Goal: Check status: Check status

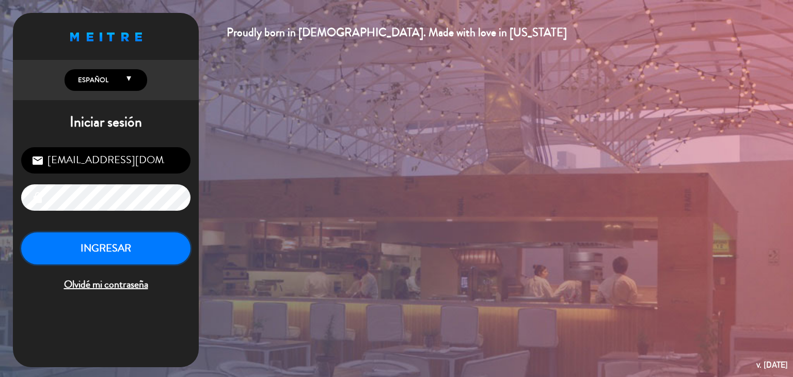
click at [136, 247] on button "INGRESAR" at bounding box center [105, 248] width 169 height 33
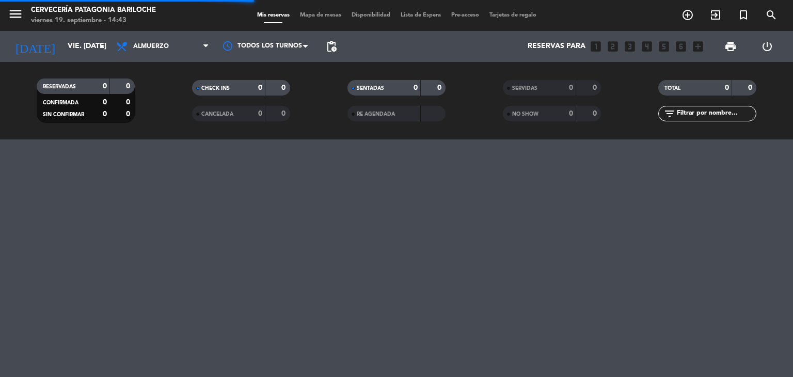
click at [315, 13] on span "Mapa de mesas" at bounding box center [321, 15] width 52 height 6
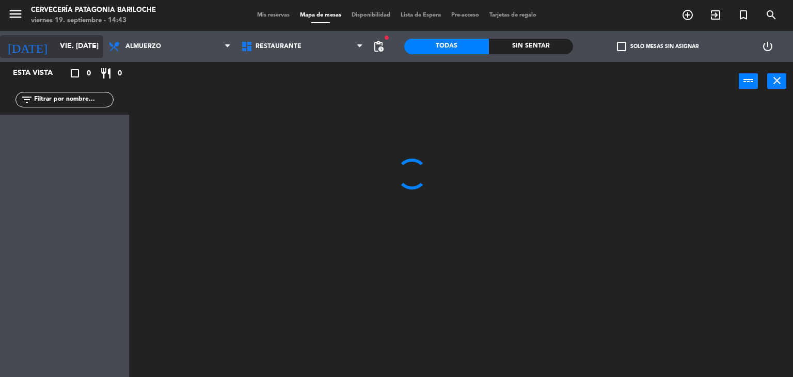
click at [71, 53] on input "vie. [DATE]" at bounding box center [104, 46] width 98 height 19
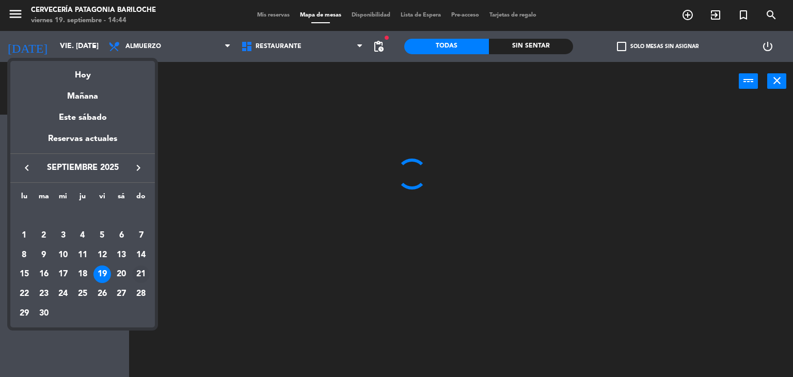
click at [141, 277] on div "21" at bounding box center [141, 274] width 18 height 18
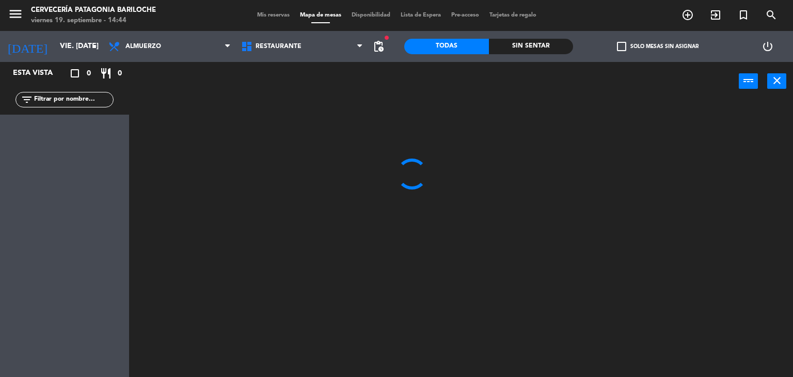
type input "dom. [DATE]"
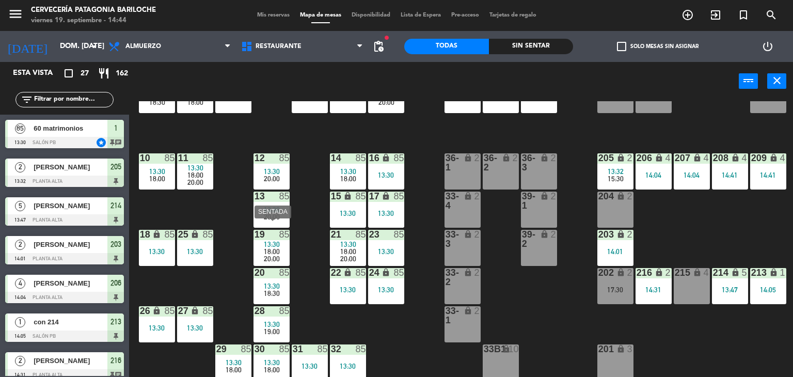
scroll to position [127, 0]
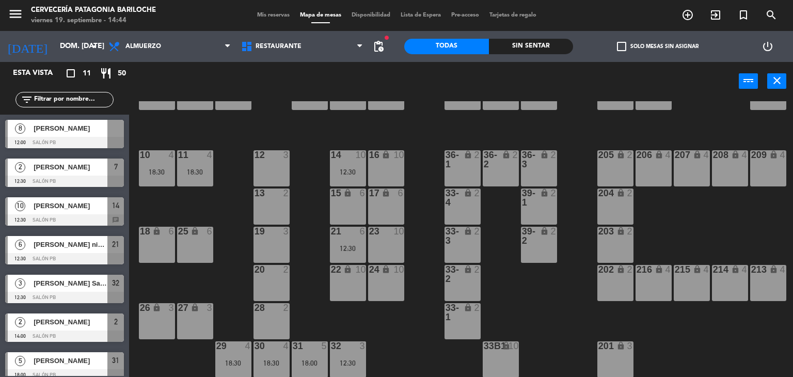
click at [302, 145] on div "101 lock 8 102 lock 8 104 lock 2 105 lock 2 106 lock 2 103 lock 2 107 lock 2 10…" at bounding box center [465, 239] width 656 height 276
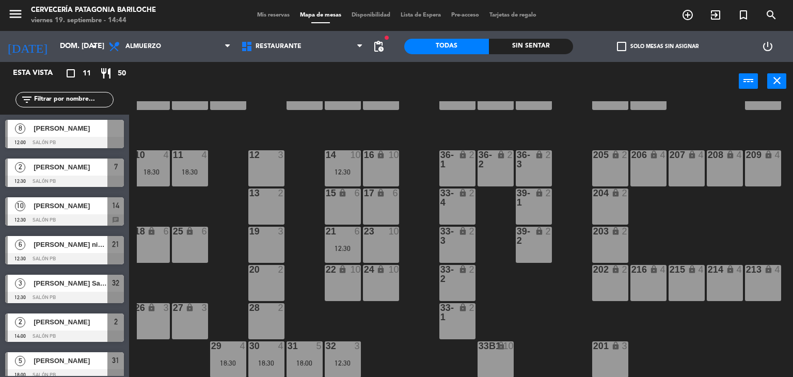
scroll to position [127, 10]
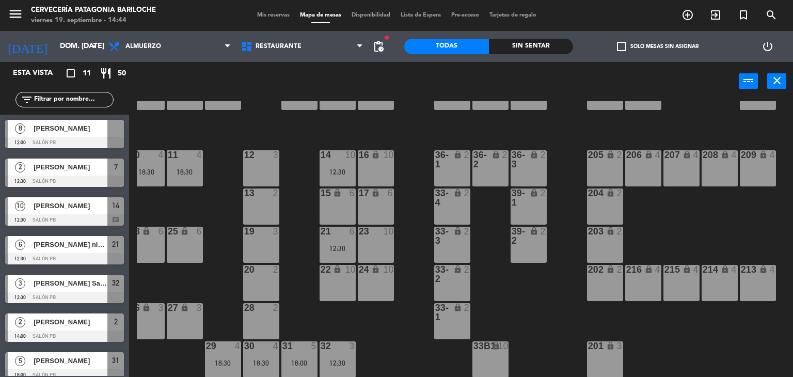
click at [276, 17] on span "Mis reservas" at bounding box center [273, 15] width 43 height 6
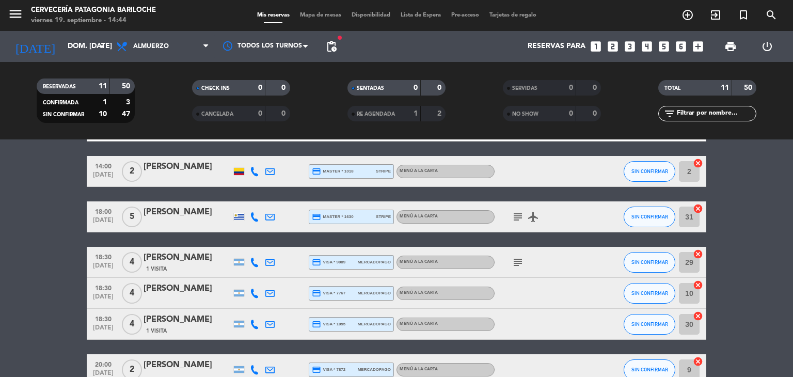
scroll to position [275, 0]
